Goal: Go to known website: Access a specific website the user already knows

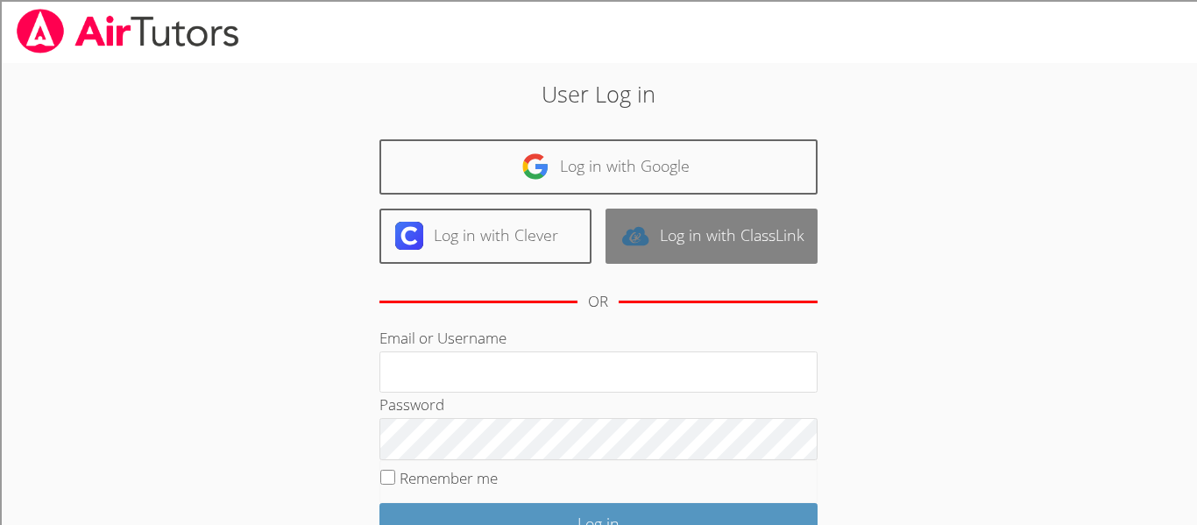
click at [733, 224] on link "Log in with ClassLink" at bounding box center [712, 236] width 212 height 55
